Goal: Task Accomplishment & Management: Manage account settings

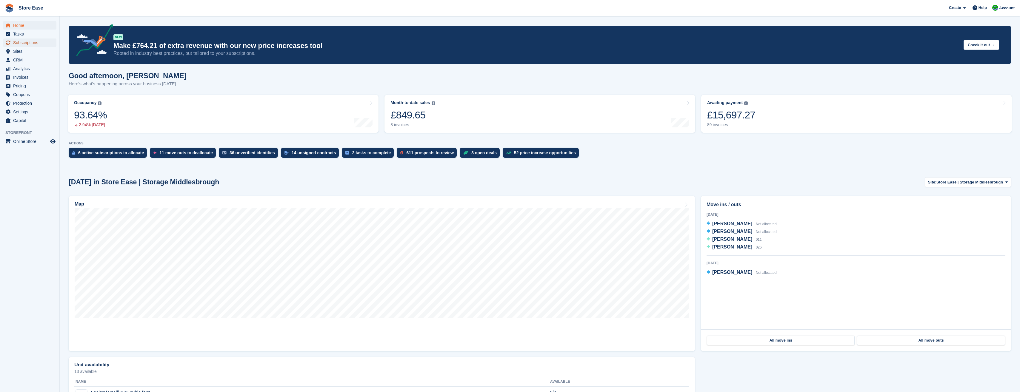
click at [20, 42] on span "Subscriptions" at bounding box center [31, 42] width 36 height 8
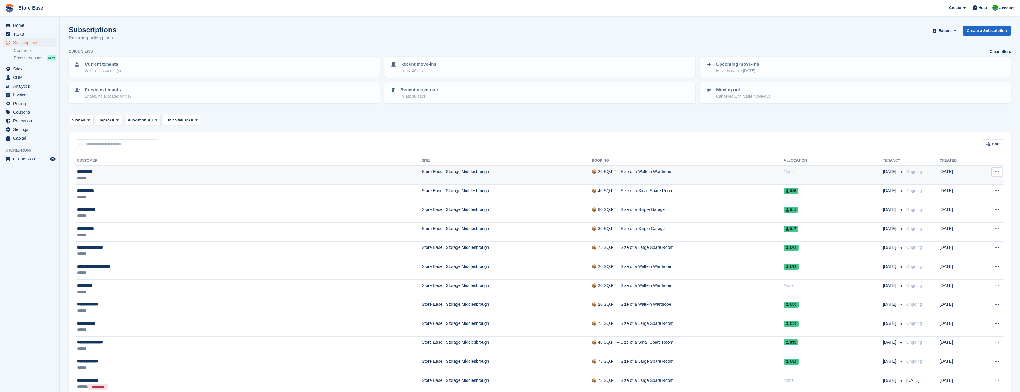
click at [87, 172] on div "**********" at bounding box center [156, 172] width 158 height 6
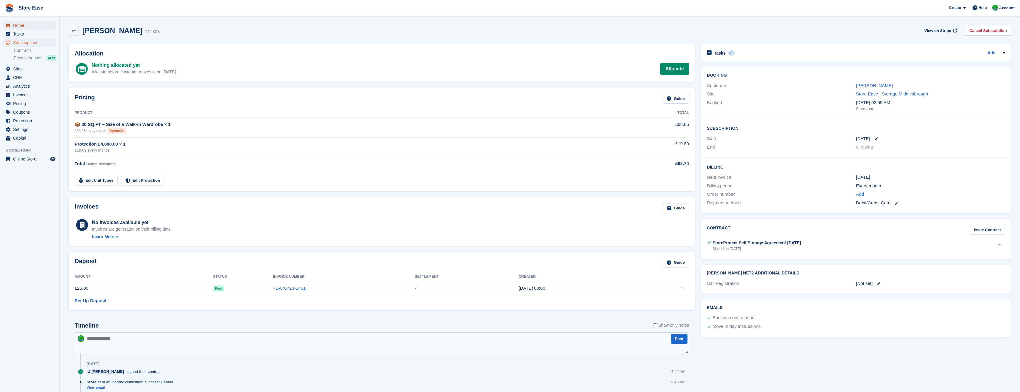
click at [18, 23] on span "Home" at bounding box center [31, 25] width 36 height 8
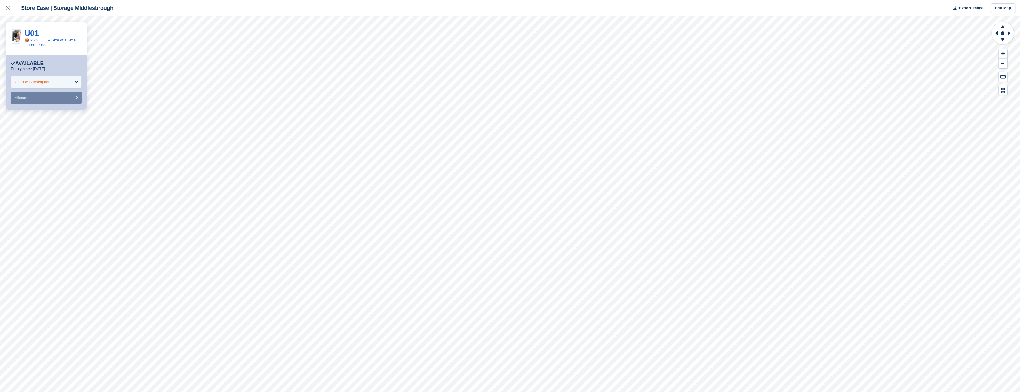
click at [32, 83] on div "Choose Subscription" at bounding box center [33, 82] width 36 height 6
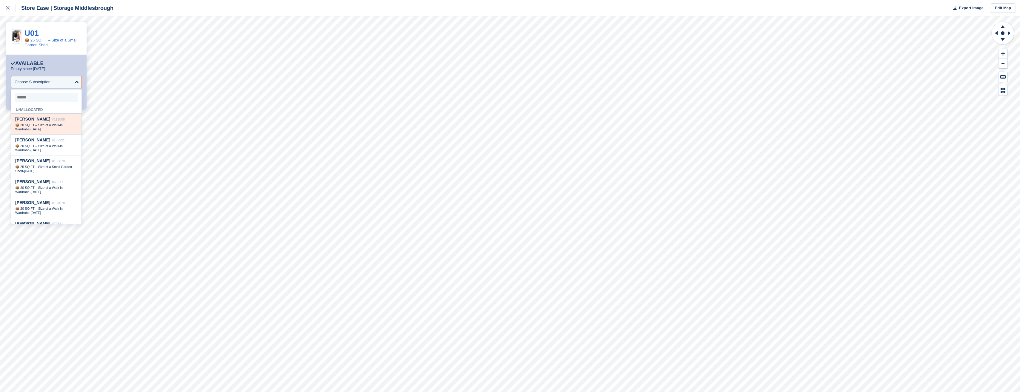
click at [30, 121] on span "Ellen Ross" at bounding box center [32, 119] width 35 height 5
select select "******"
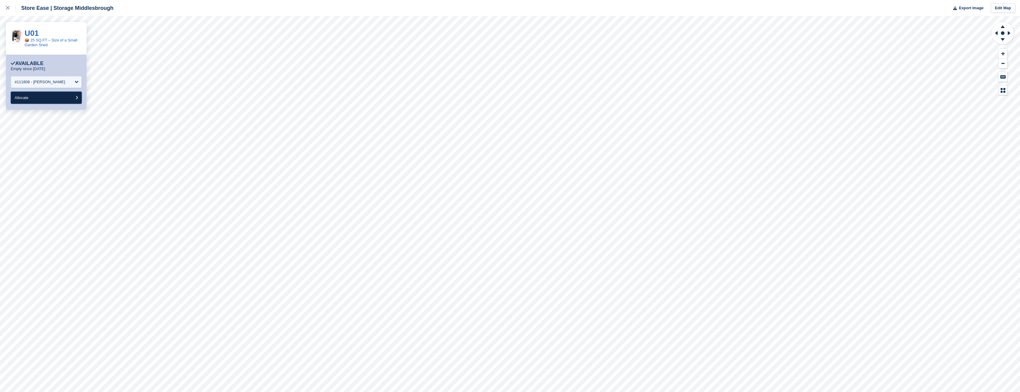
click at [44, 101] on button "Allocate" at bounding box center [46, 98] width 71 height 12
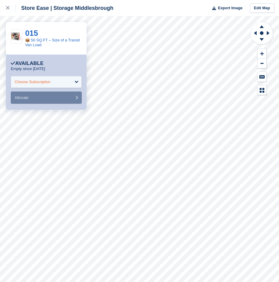
click at [60, 78] on div "Choose Subscription" at bounding box center [46, 82] width 71 height 12
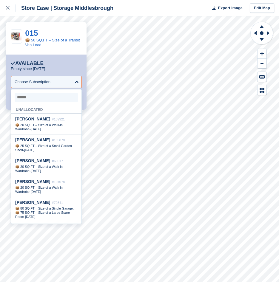
click at [37, 98] on input "select-one" at bounding box center [46, 97] width 63 height 9
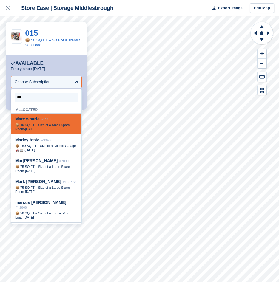
type input "****"
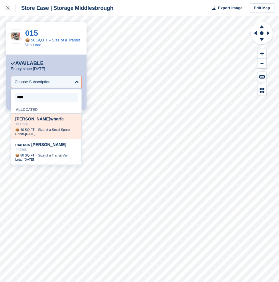
click at [39, 119] on span "Marc wharfe" at bounding box center [39, 119] width 49 height 5
select select "******"
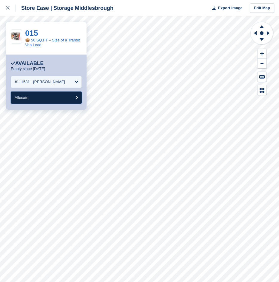
click at [39, 97] on button "Allocate" at bounding box center [46, 98] width 71 height 12
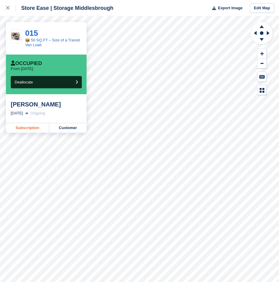
click at [31, 128] on link "Subscription" at bounding box center [27, 128] width 43 height 10
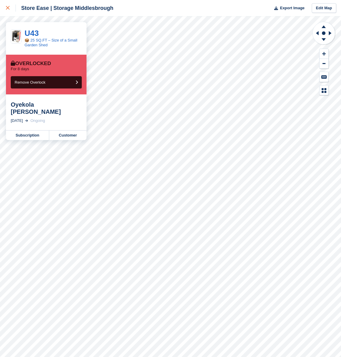
click at [6, 6] on icon at bounding box center [8, 8] width 4 height 4
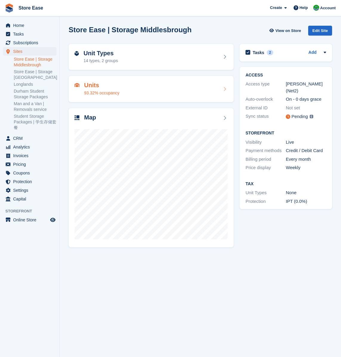
click at [139, 90] on div "Units 93.32% occupancy" at bounding box center [151, 89] width 153 height 14
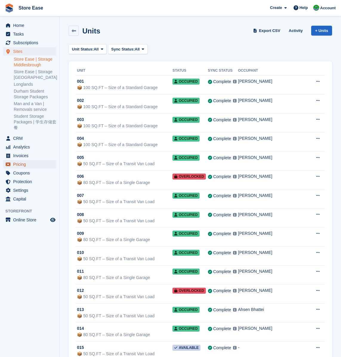
click at [23, 164] on span "Pricing" at bounding box center [31, 164] width 36 height 8
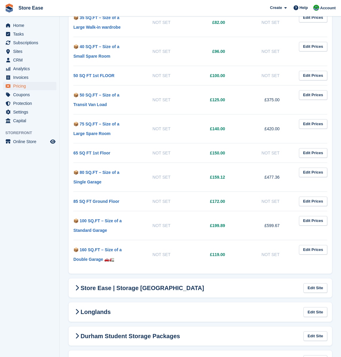
scroll to position [448, 0]
click at [17, 53] on span "Sites" at bounding box center [31, 51] width 36 height 8
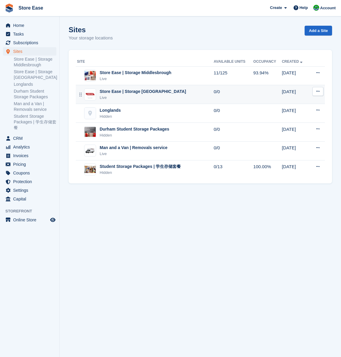
click at [118, 90] on div "Store Ease | Storage [GEOGRAPHIC_DATA]" at bounding box center [143, 91] width 87 height 6
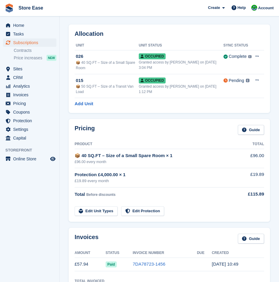
scroll to position [30, 0]
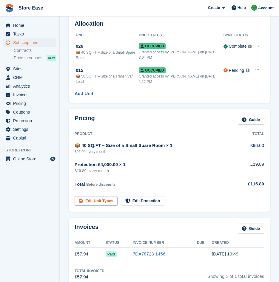
click at [94, 199] on link "Edit Unit Types" at bounding box center [96, 201] width 43 height 10
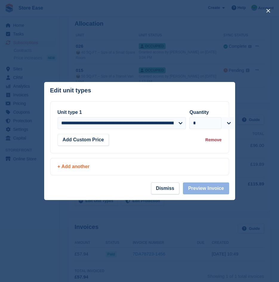
click at [85, 166] on div "+ Add another" at bounding box center [140, 166] width 164 height 7
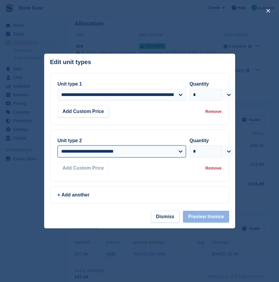
click at [142, 155] on select "**********" at bounding box center [122, 152] width 129 height 12
select select "*****"
click at [58, 146] on select "**********" at bounding box center [122, 152] width 129 height 12
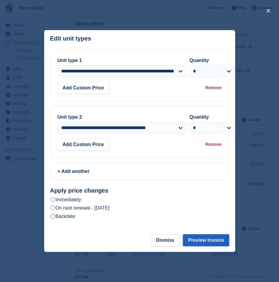
click at [202, 241] on button "Preview Invoice" at bounding box center [206, 241] width 46 height 12
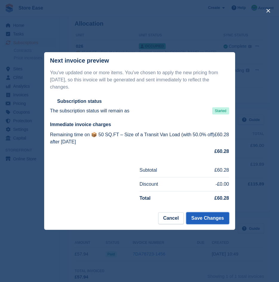
click at [202, 216] on button "Save Changes" at bounding box center [207, 218] width 43 height 12
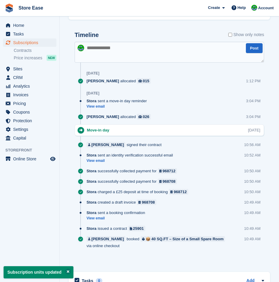
scroll to position [418, 0]
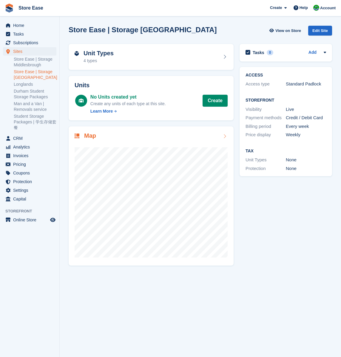
click at [151, 137] on div "Map" at bounding box center [151, 136] width 153 height 8
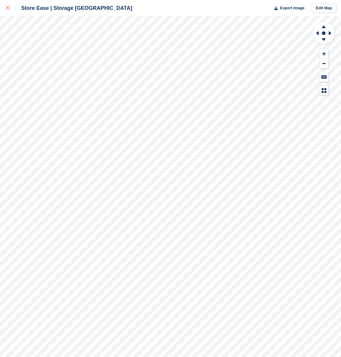
click at [8, 9] on icon at bounding box center [8, 8] width 4 height 4
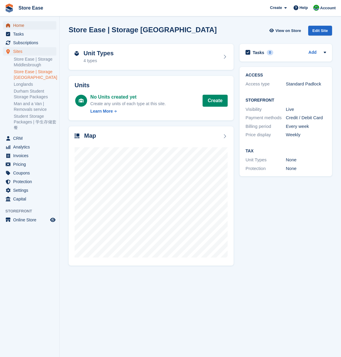
click at [30, 28] on span "Home" at bounding box center [31, 25] width 36 height 8
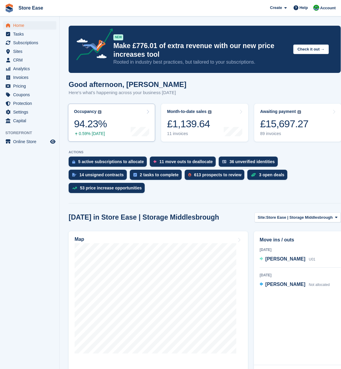
click at [116, 109] on link "Occupancy The percentage of all currently allocated units in terms of area. Inc…" at bounding box center [111, 123] width 87 height 38
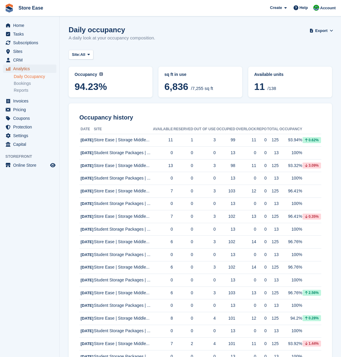
click at [21, 68] on span "Analytics" at bounding box center [31, 68] width 36 height 8
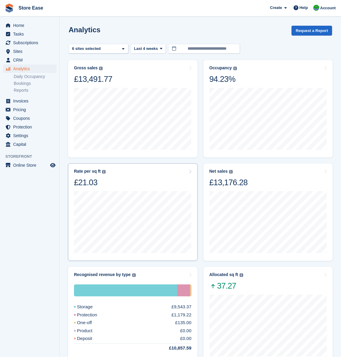
click at [151, 185] on div "Rate per sq ft Annualized storage revenue (after discounts, excluding tax) divi…" at bounding box center [133, 178] width 118 height 19
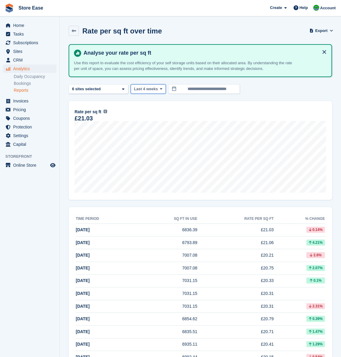
click at [155, 90] on span "Last 4 weeks" at bounding box center [146, 89] width 24 height 6
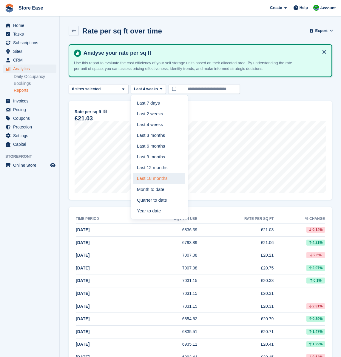
click at [167, 177] on link "Last 18 months" at bounding box center [159, 178] width 52 height 11
